Goal: Information Seeking & Learning: Learn about a topic

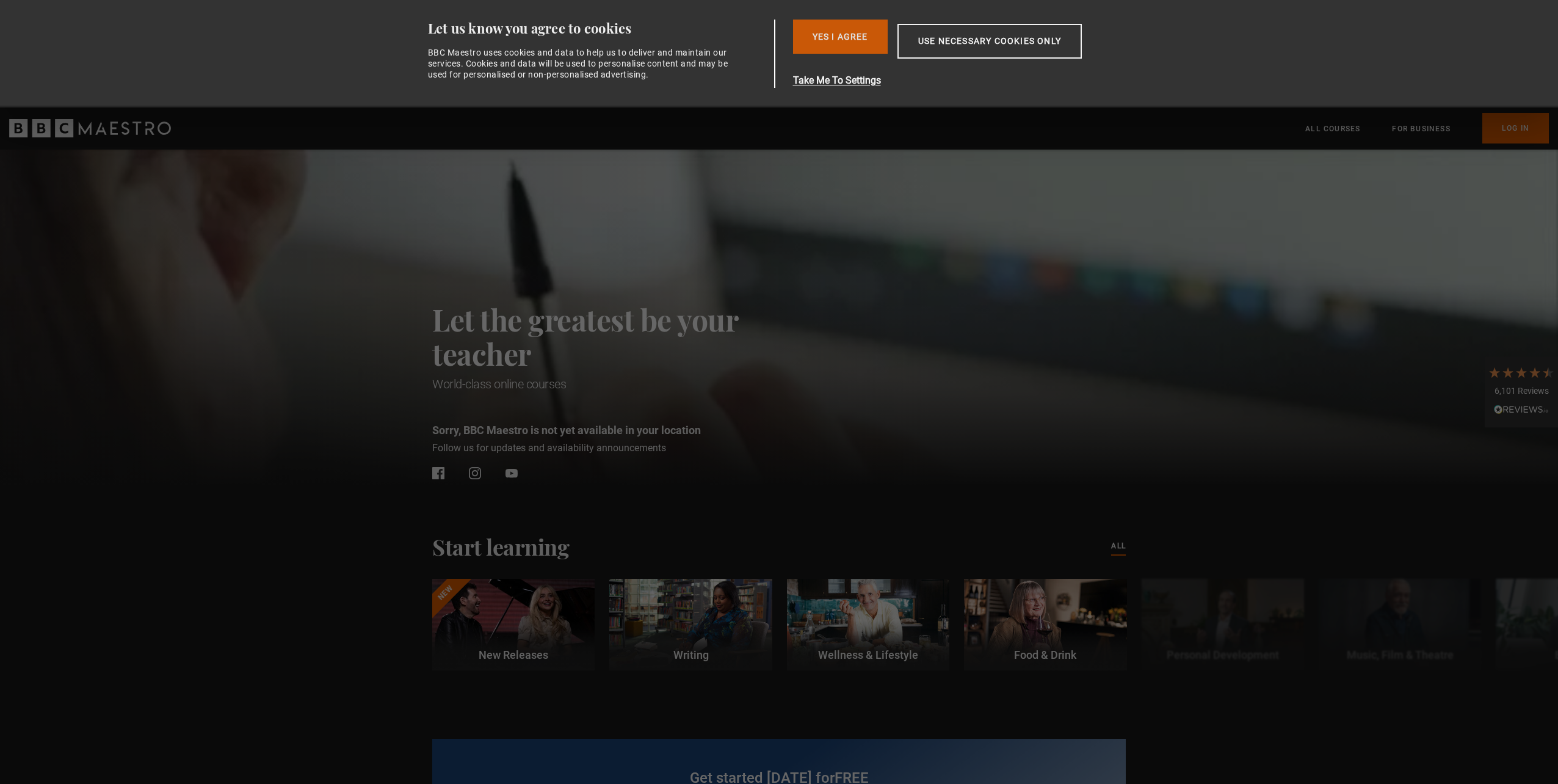
click at [856, 31] on button "Yes I Agree" at bounding box center [840, 36] width 95 height 34
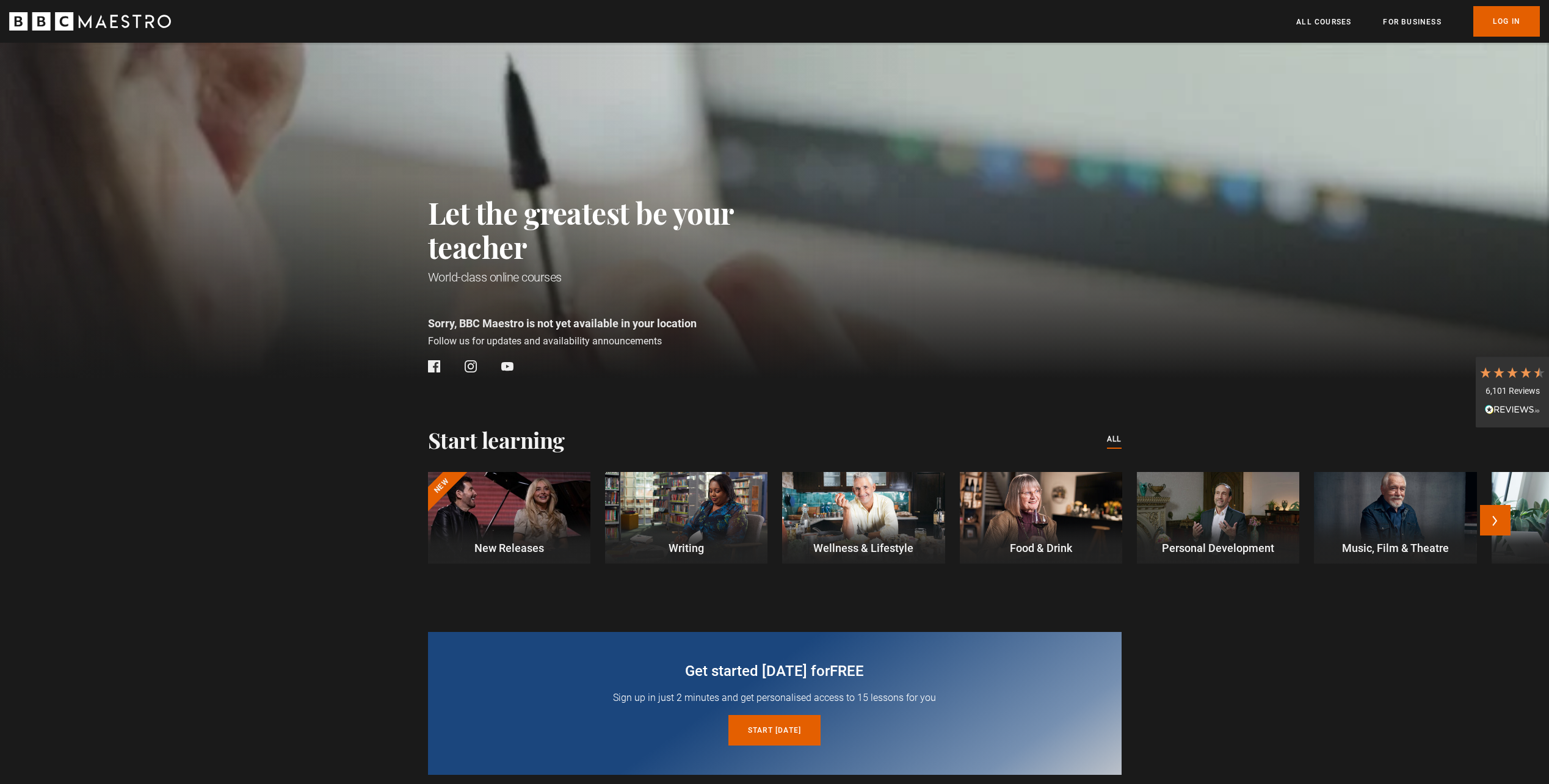
click at [695, 516] on div at bounding box center [686, 518] width 163 height 92
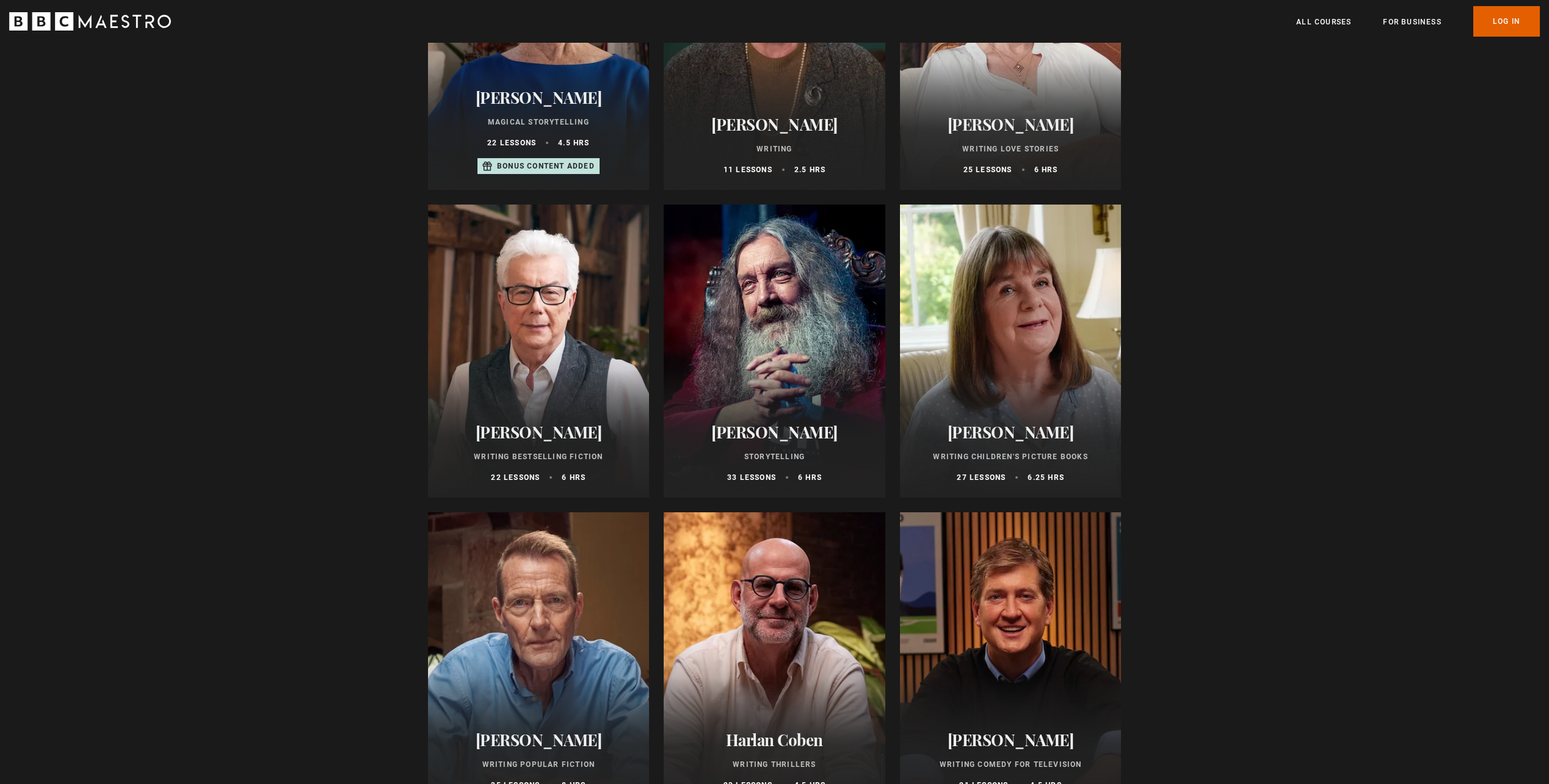
scroll to position [244, 0]
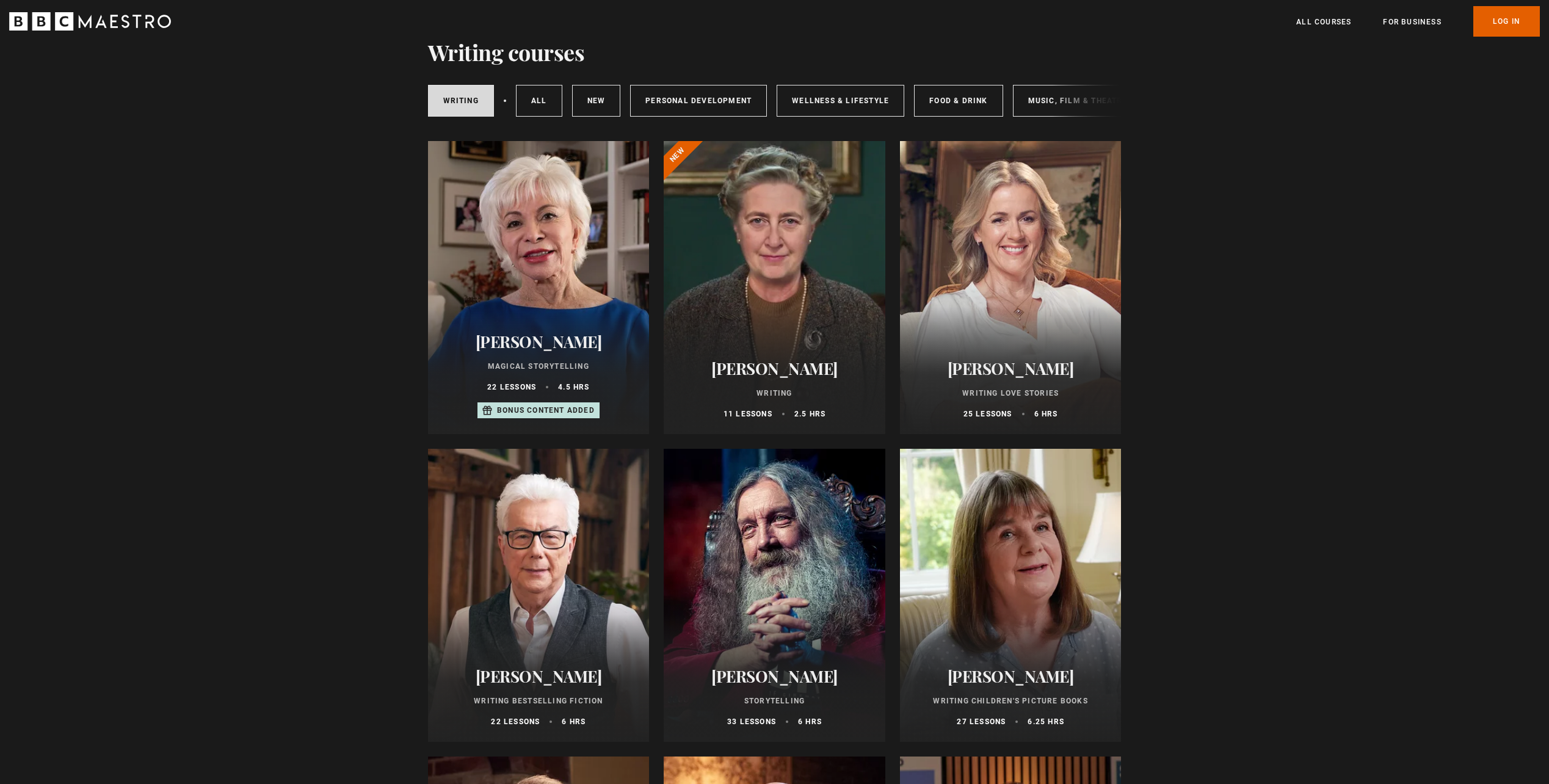
click at [833, 225] on div at bounding box center [775, 287] width 222 height 293
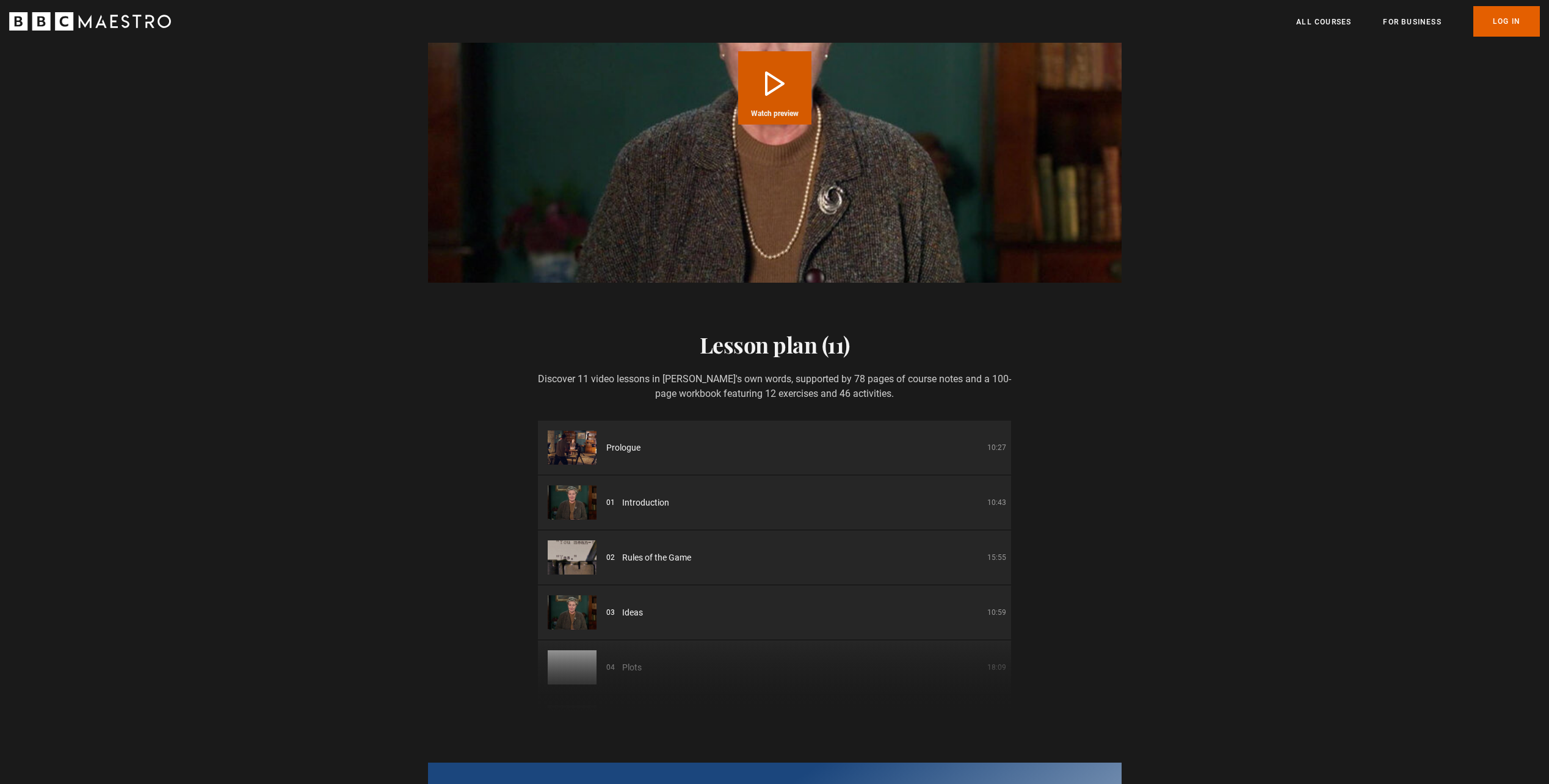
scroll to position [1587, 0]
